Goal: Leave review/rating

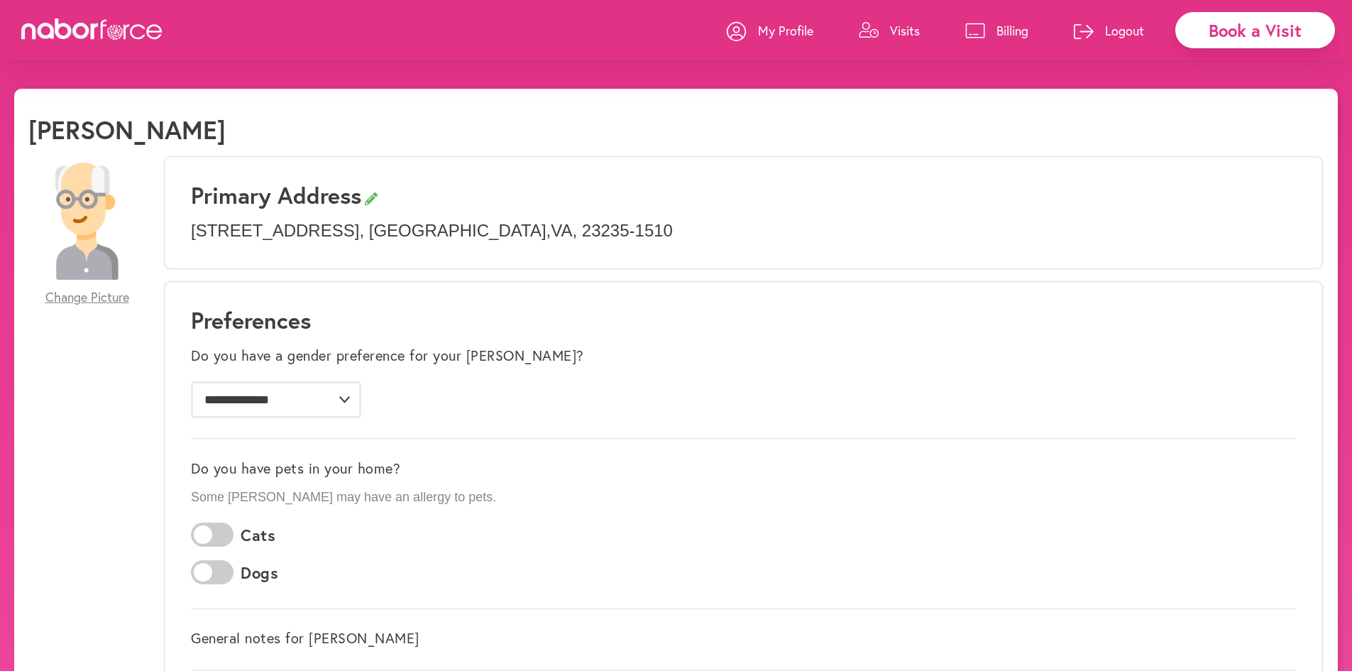
click at [904, 28] on p "Visits" at bounding box center [905, 30] width 30 height 17
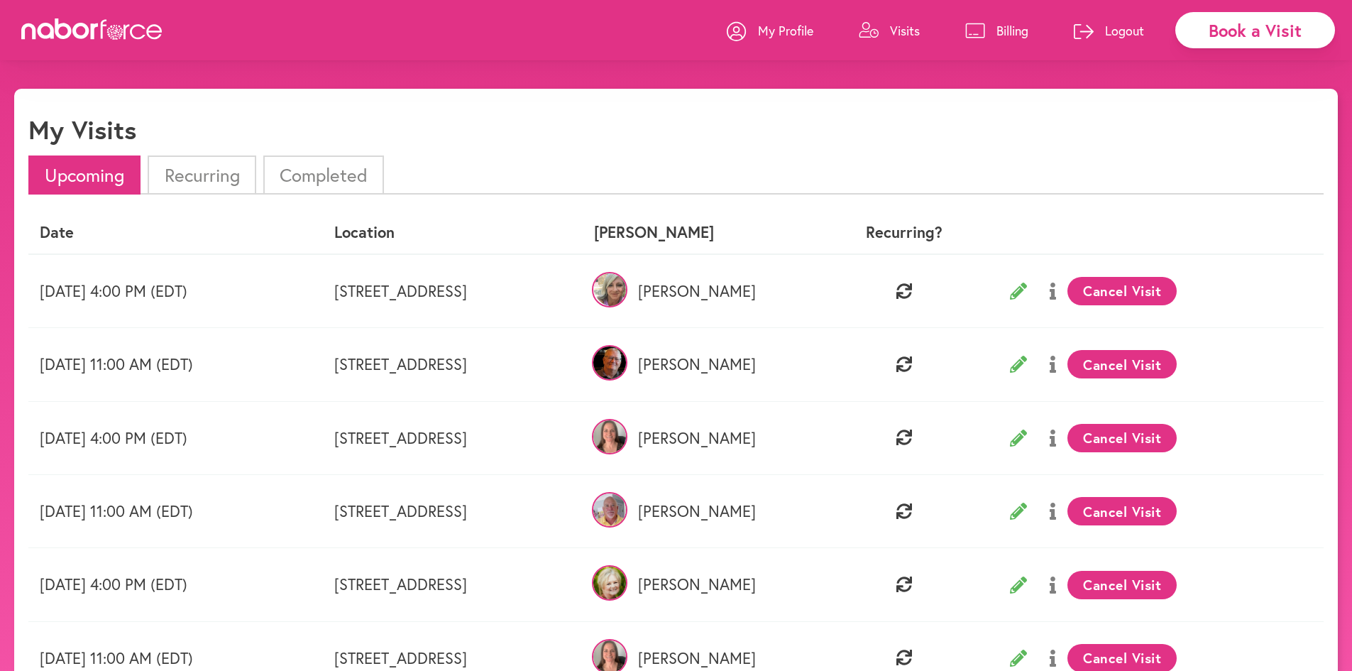
click at [326, 170] on li "Completed" at bounding box center [323, 174] width 121 height 39
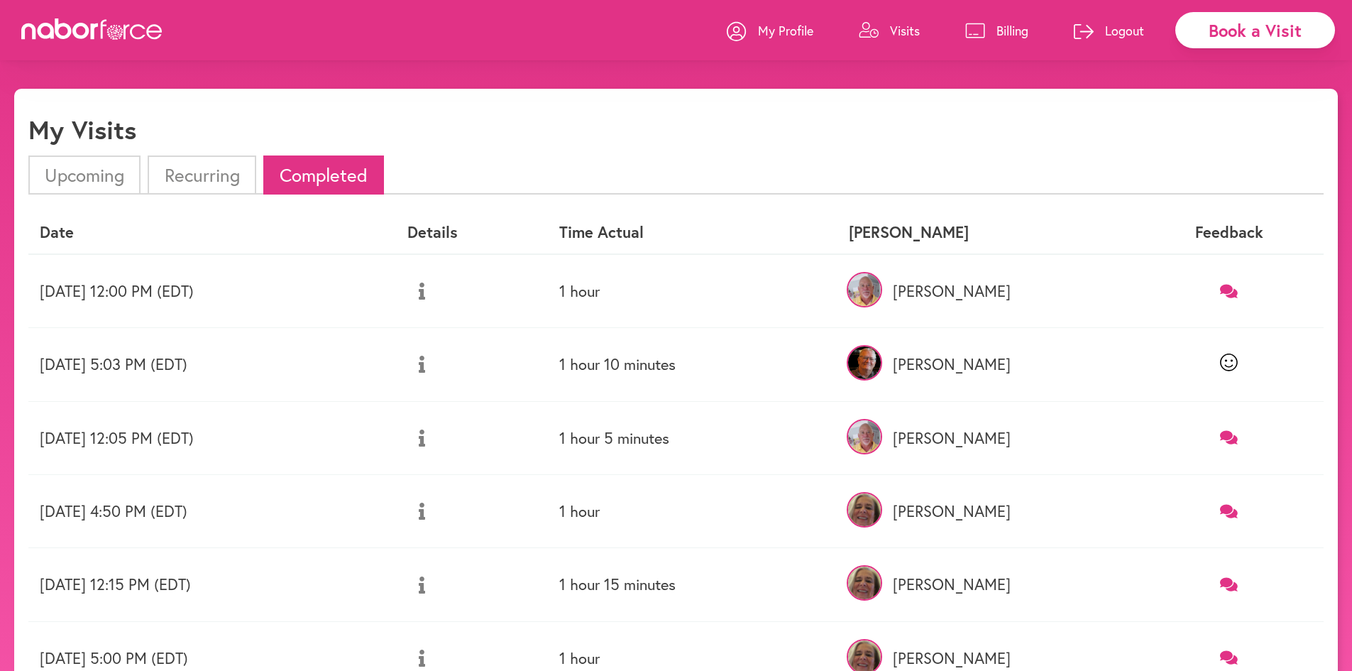
click at [1230, 290] on icon at bounding box center [1229, 290] width 18 height 13
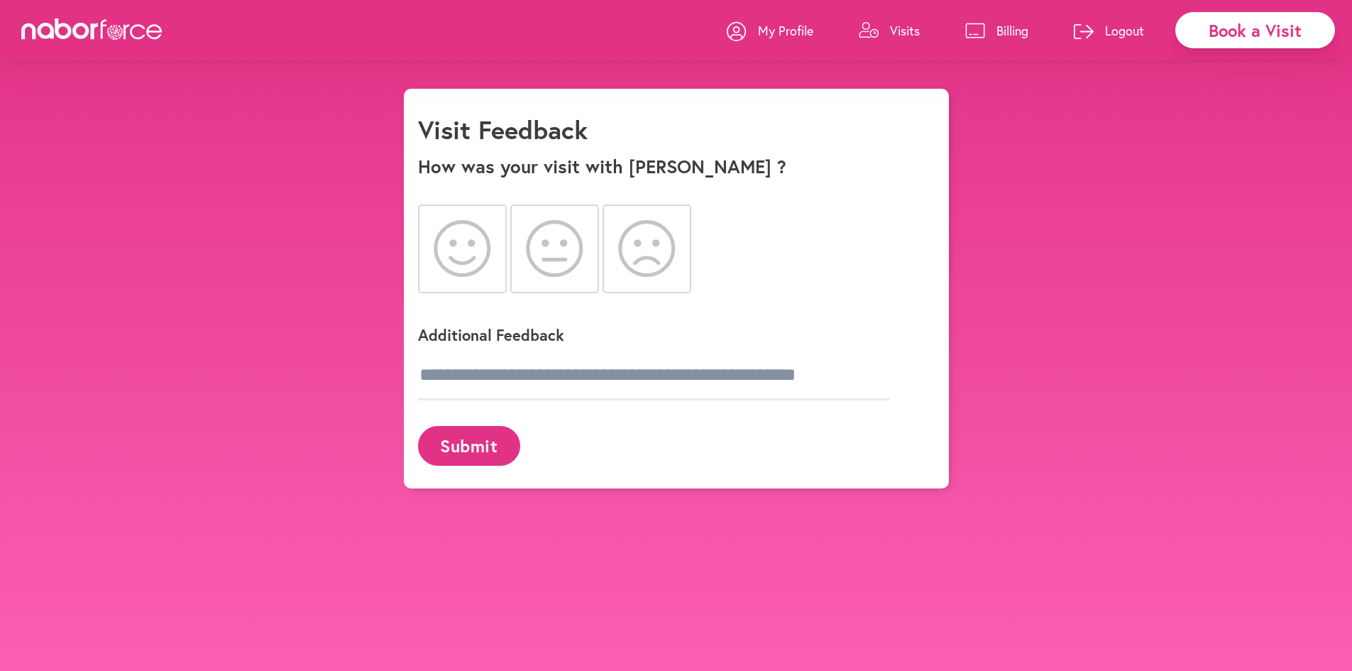
click at [453, 248] on icon at bounding box center [462, 248] width 57 height 57
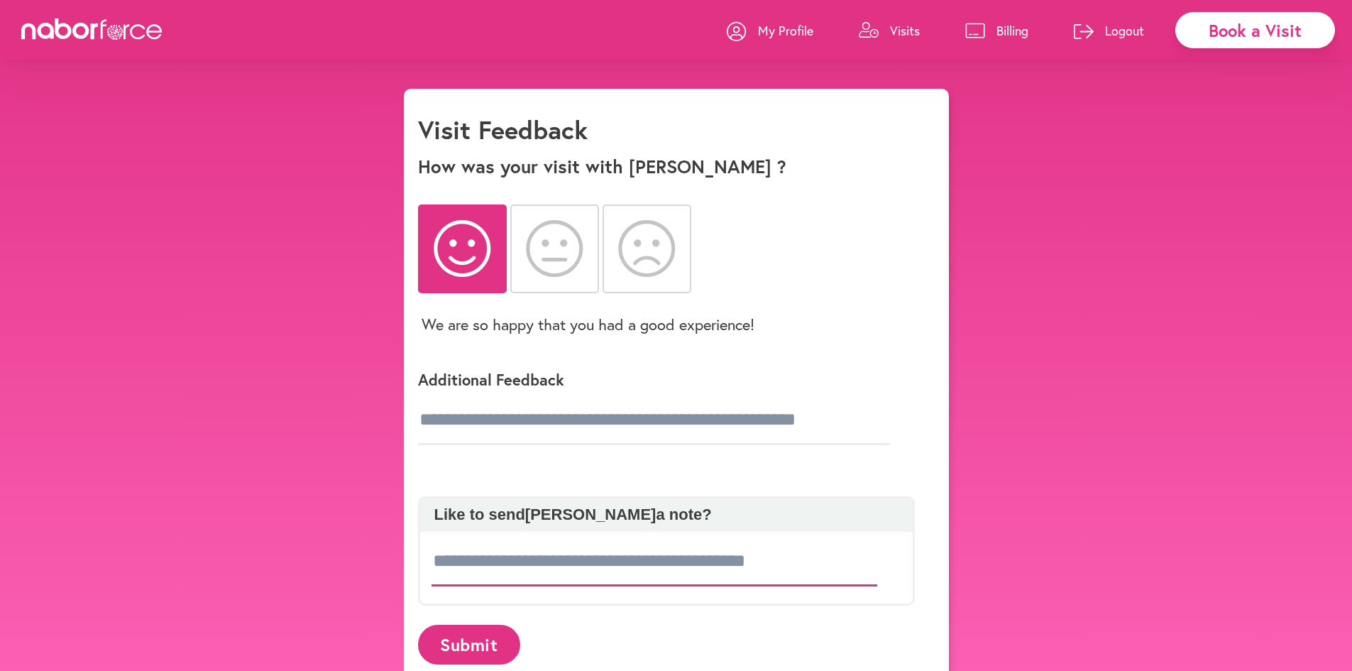
click at [450, 563] on input at bounding box center [654, 561] width 446 height 50
type input "**********"
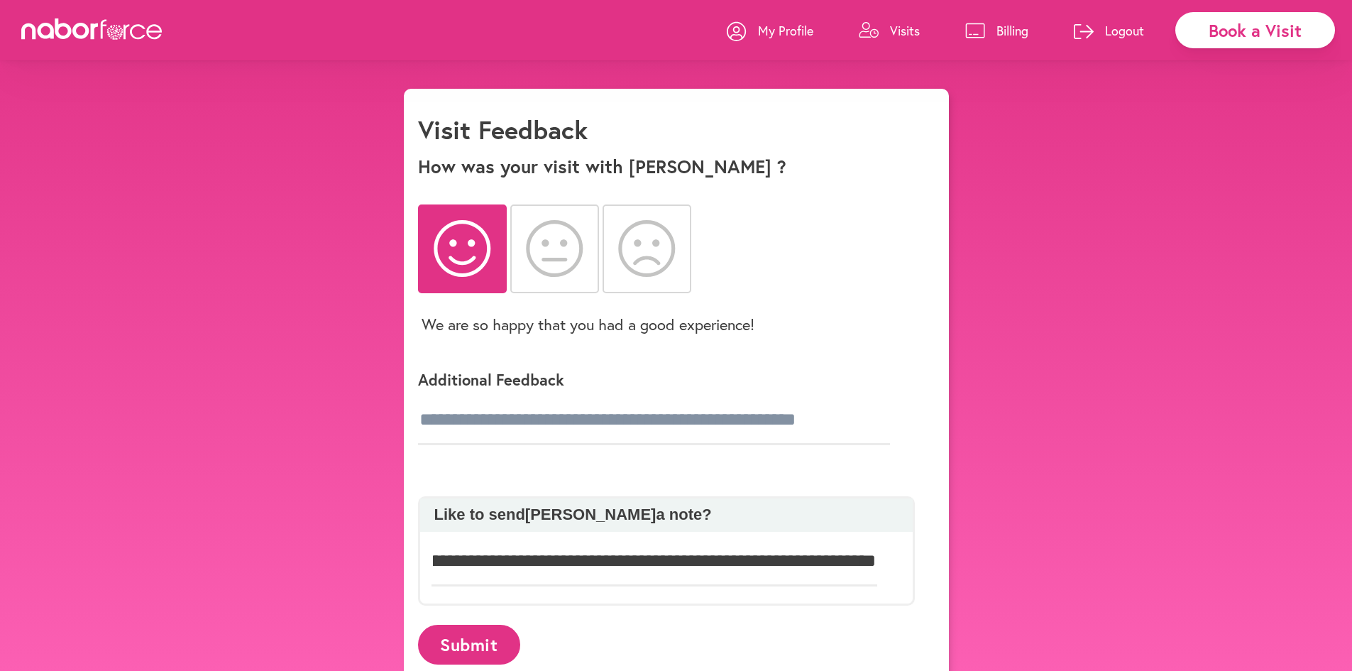
click at [483, 649] on button "Submit" at bounding box center [469, 643] width 102 height 39
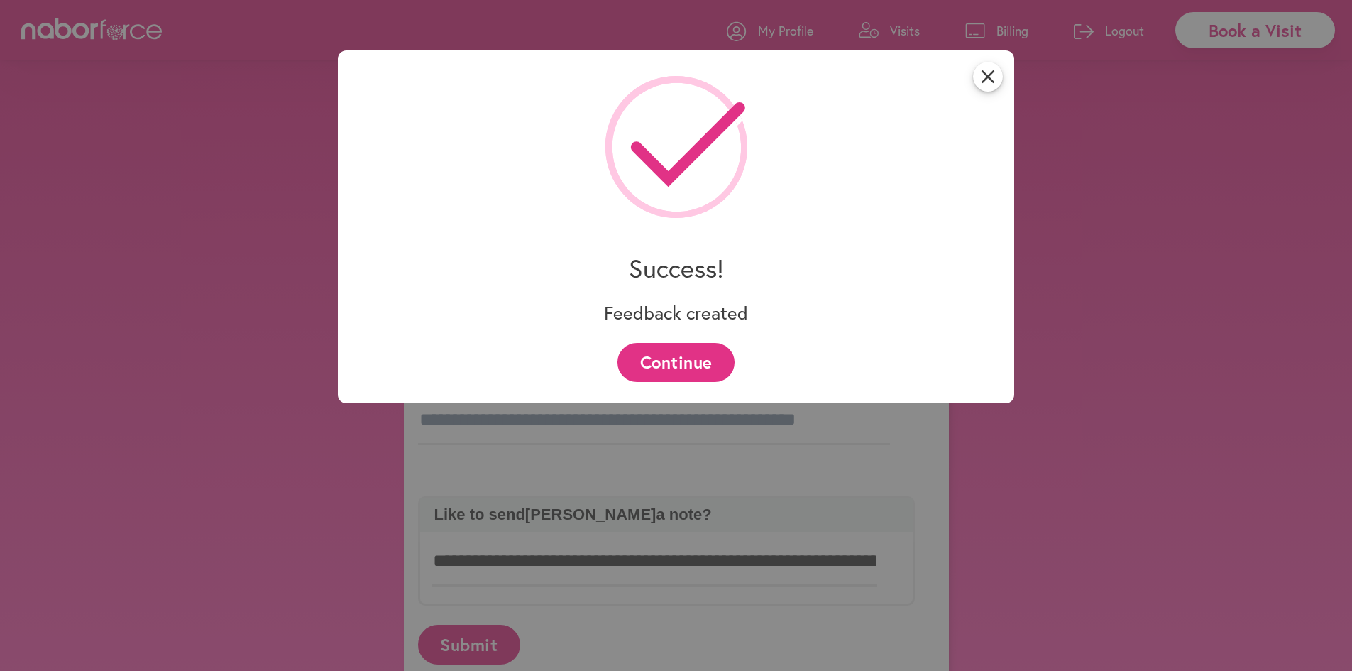
click at [707, 353] on button "Continue" at bounding box center [675, 362] width 117 height 39
